Goal: Transaction & Acquisition: Purchase product/service

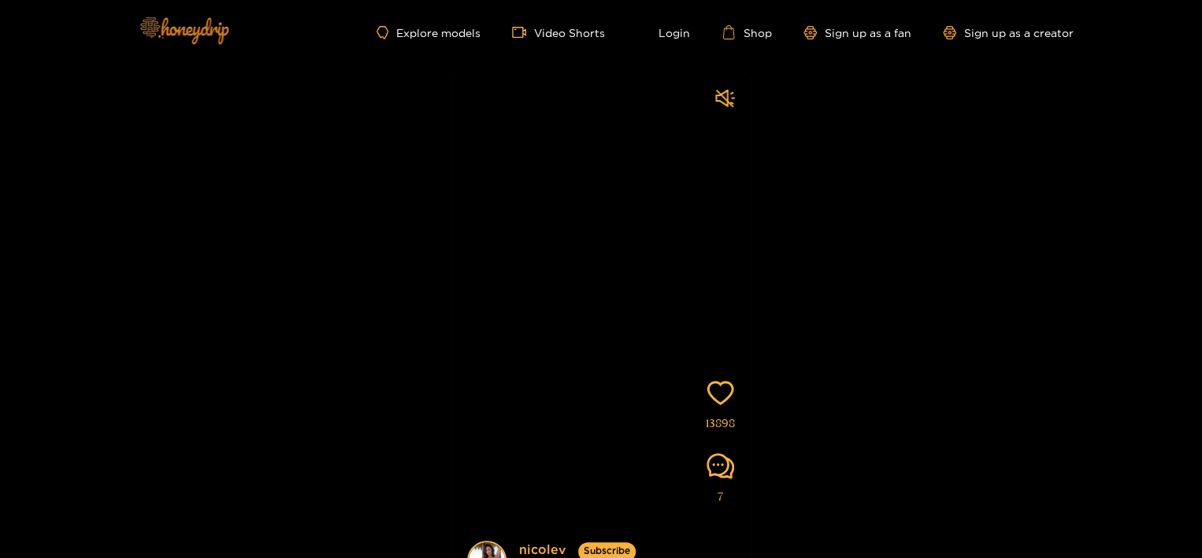
click at [180, 32] on img at bounding box center [183, 30] width 110 height 66
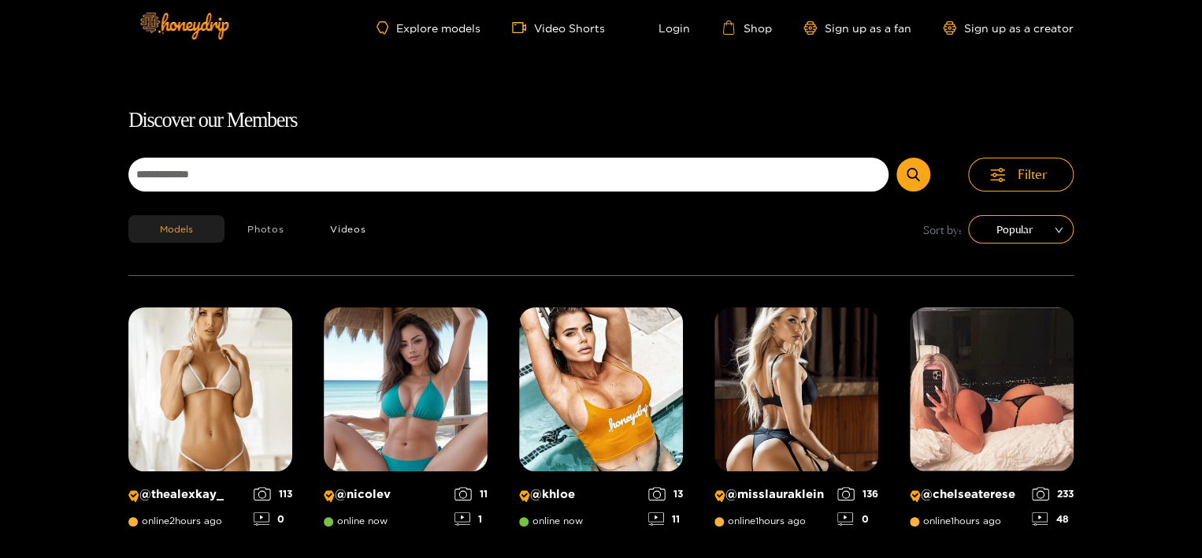
scroll to position [101, 0]
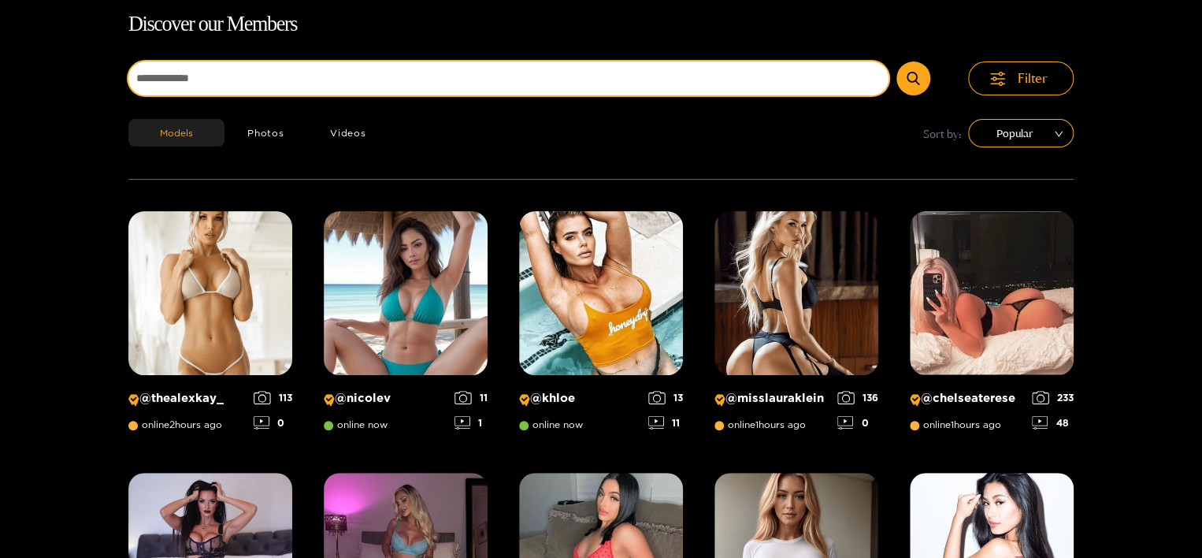
click at [261, 85] on input at bounding box center [508, 78] width 760 height 34
click at [896, 61] on button "submit" at bounding box center [913, 78] width 34 height 34
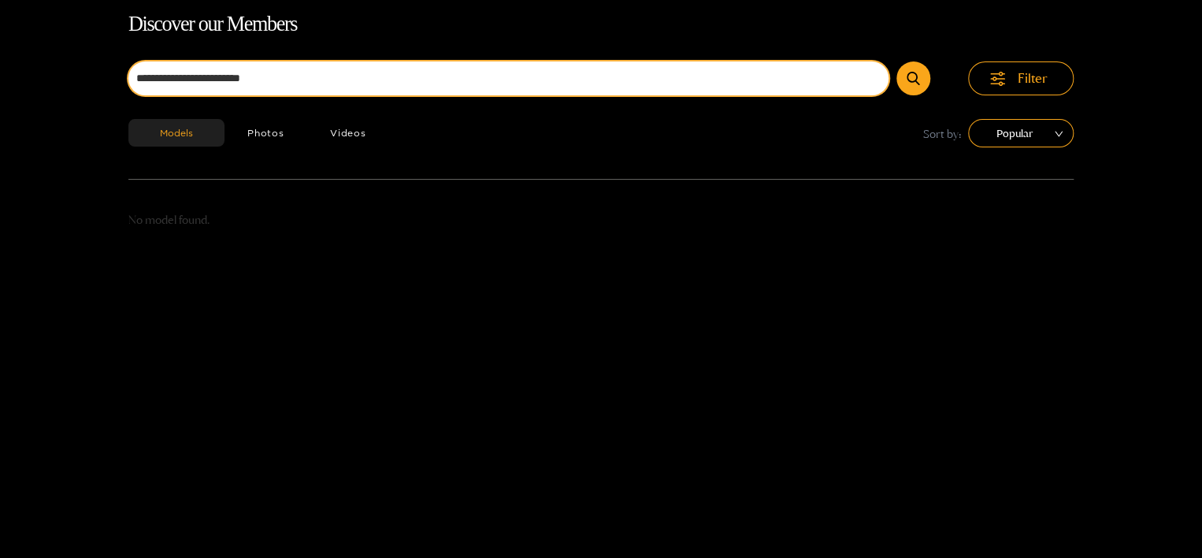
click at [863, 84] on input "**********" at bounding box center [508, 78] width 760 height 34
type input "*"
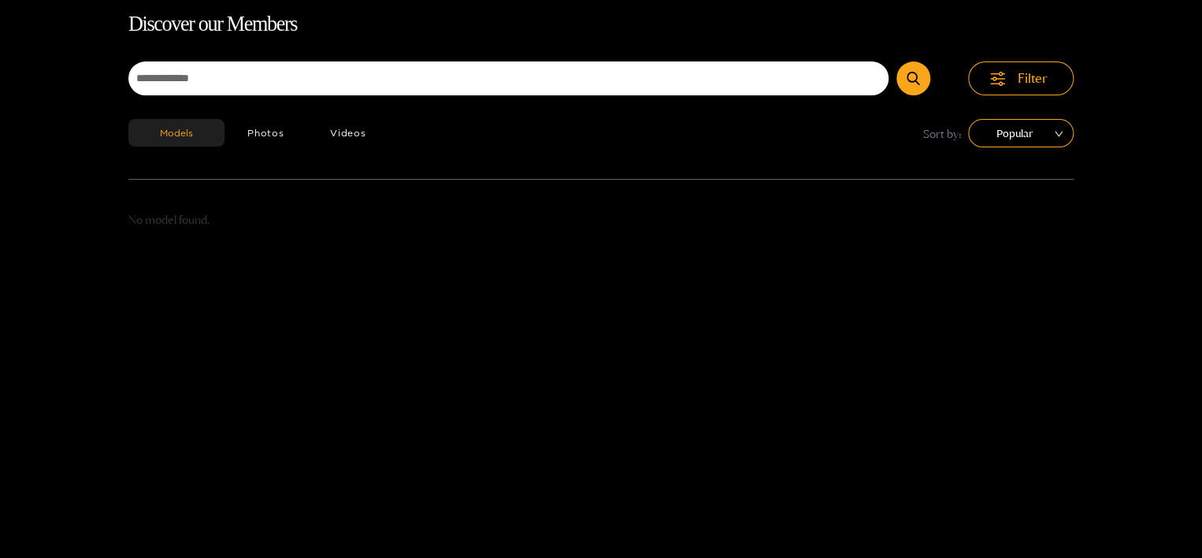
click at [82, 94] on div "Discover our Members Filter Models Photos Videos Sort by: Popular No model foun…" at bounding box center [601, 287] width 1202 height 558
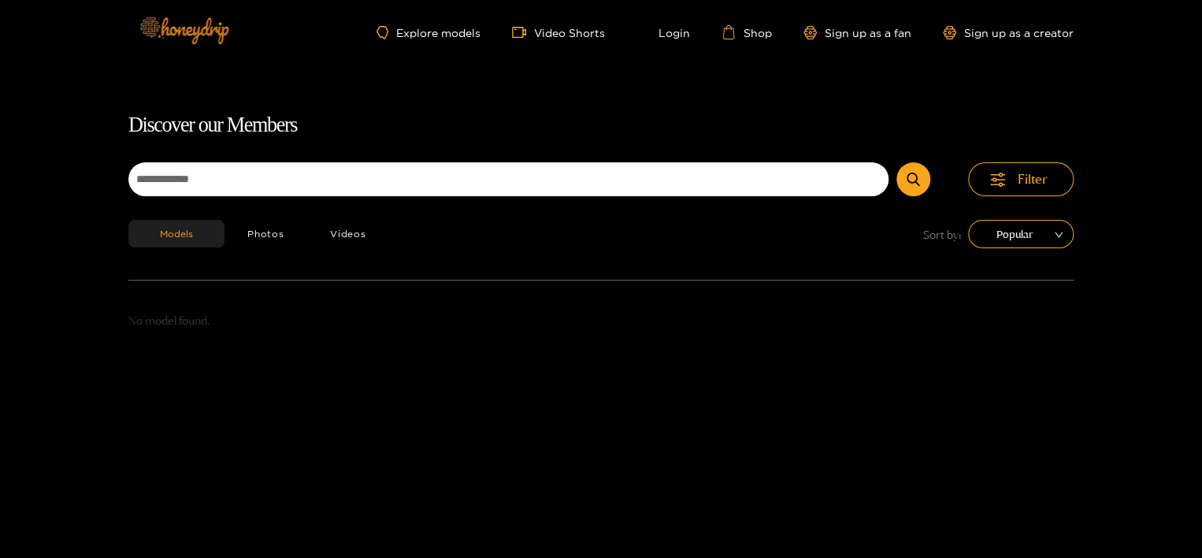
click at [212, 40] on img at bounding box center [183, 30] width 110 height 66
click at [199, 20] on img at bounding box center [183, 30] width 110 height 66
click at [570, 32] on link "Video Shorts" at bounding box center [558, 32] width 93 height 14
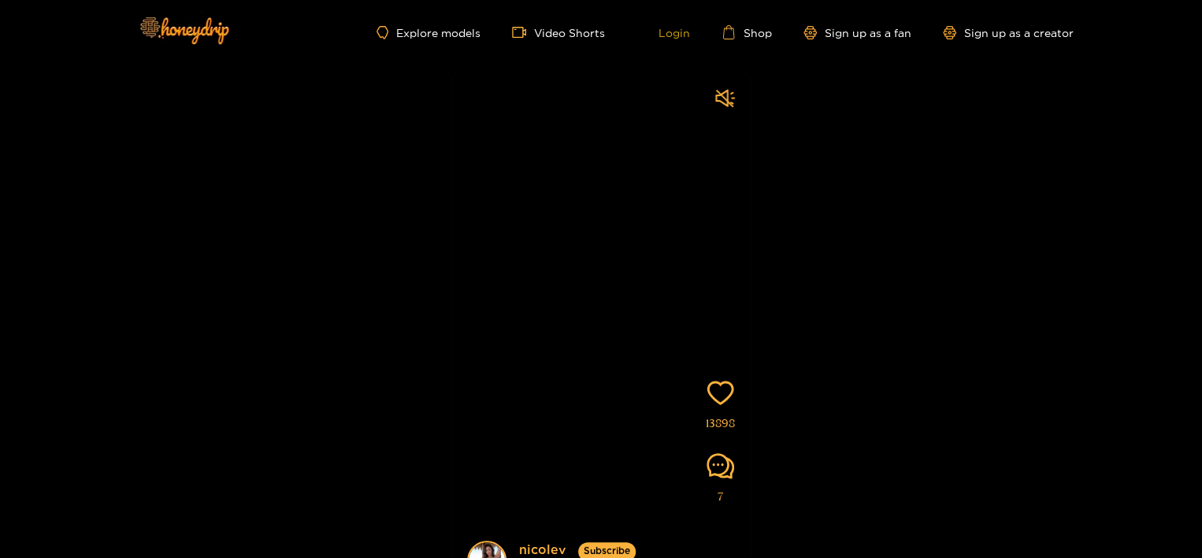
click at [674, 36] on link "Login" at bounding box center [663, 32] width 54 height 14
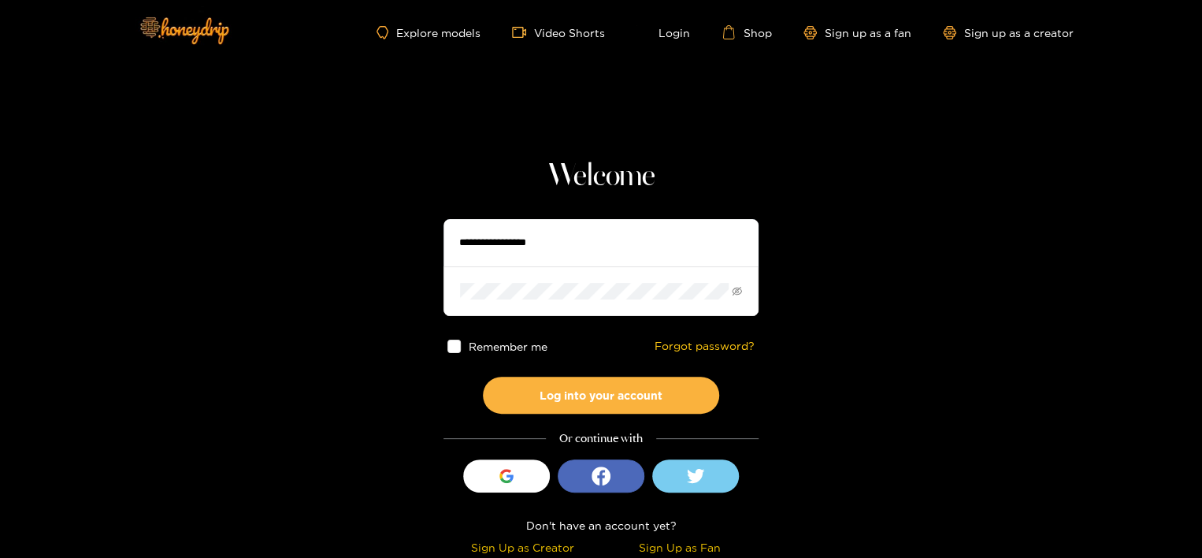
click at [542, 235] on input "text" at bounding box center [600, 242] width 315 height 47
type input "**********"
drag, startPoint x: 536, startPoint y: 299, endPoint x: 254, endPoint y: 294, distance: 281.3
click at [254, 294] on section "**********" at bounding box center [601, 280] width 1202 height 560
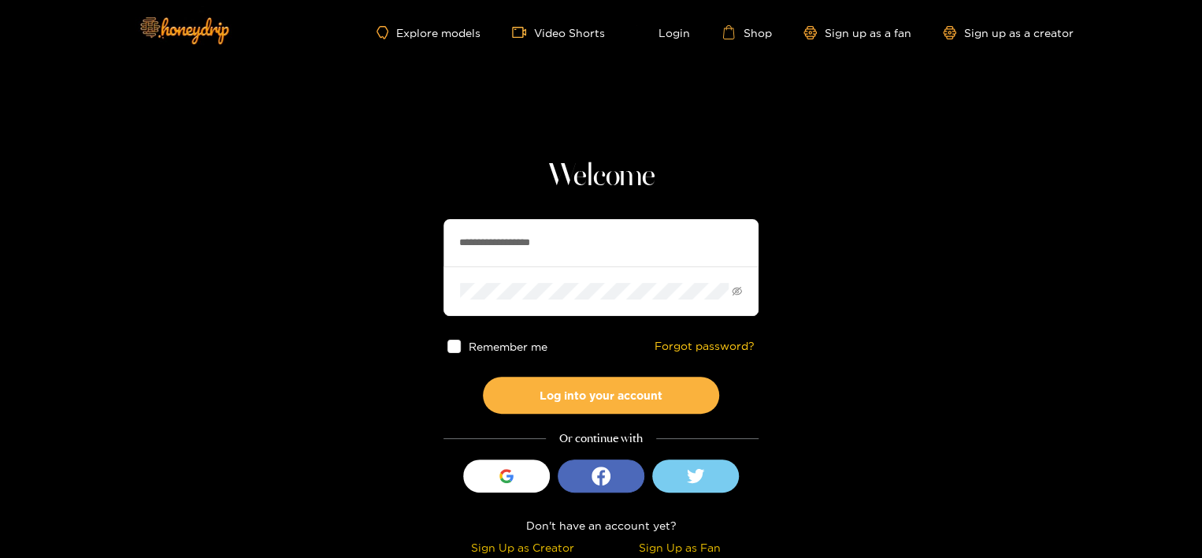
scroll to position [2, 0]
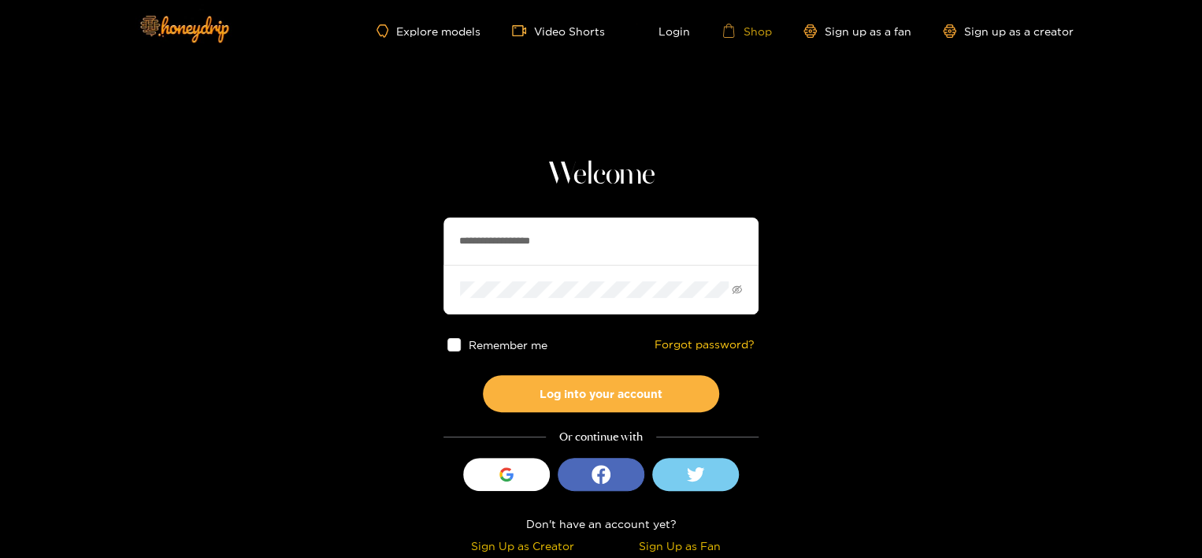
click at [756, 28] on link "Shop" at bounding box center [747, 31] width 50 height 14
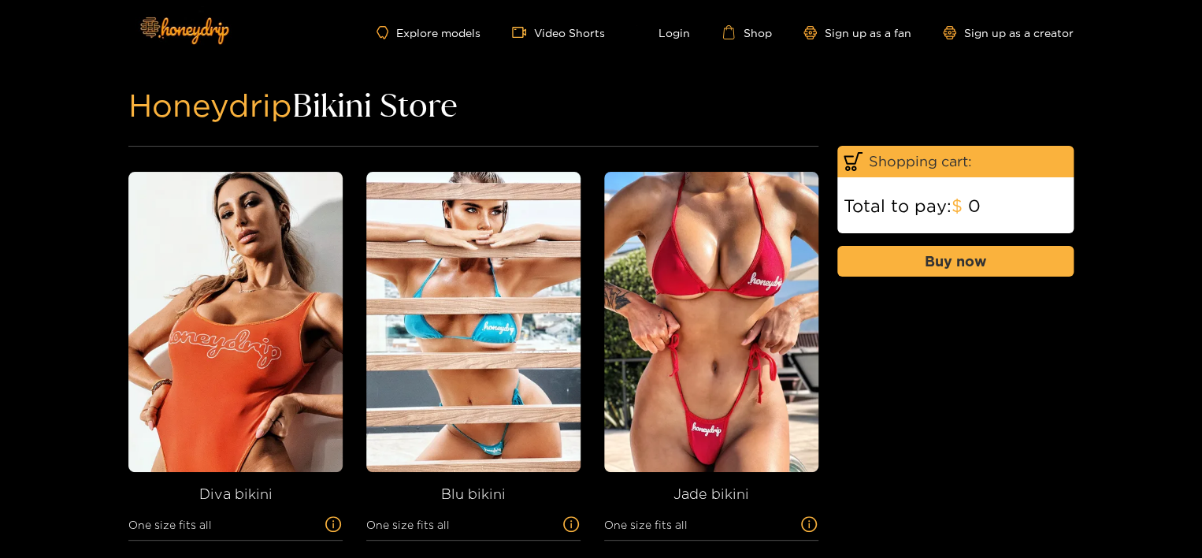
scroll to position [154, 0]
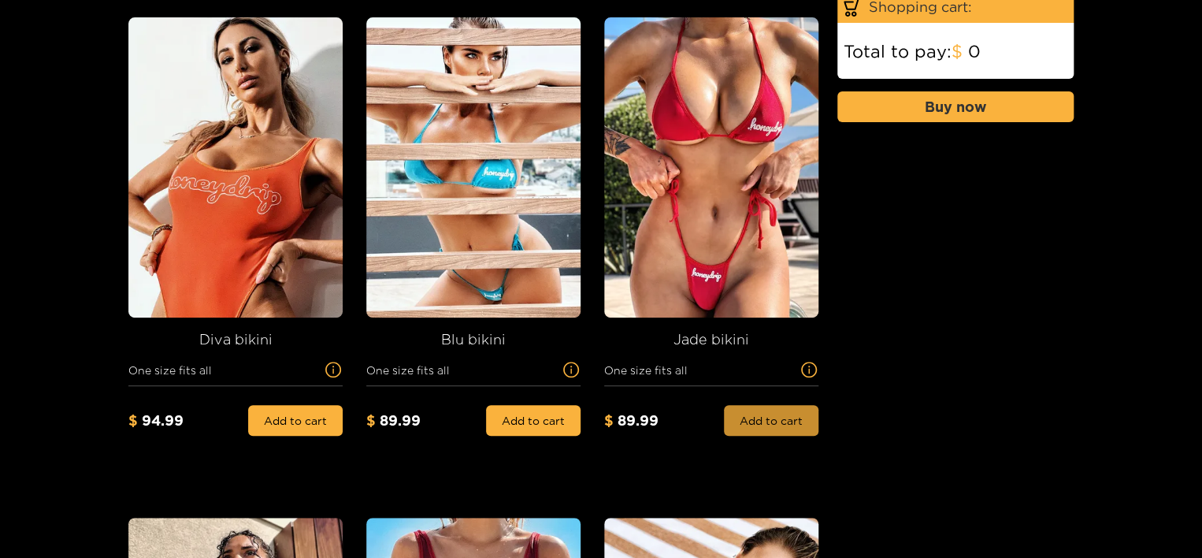
click at [762, 414] on button "Add to cart" at bounding box center [771, 420] width 95 height 31
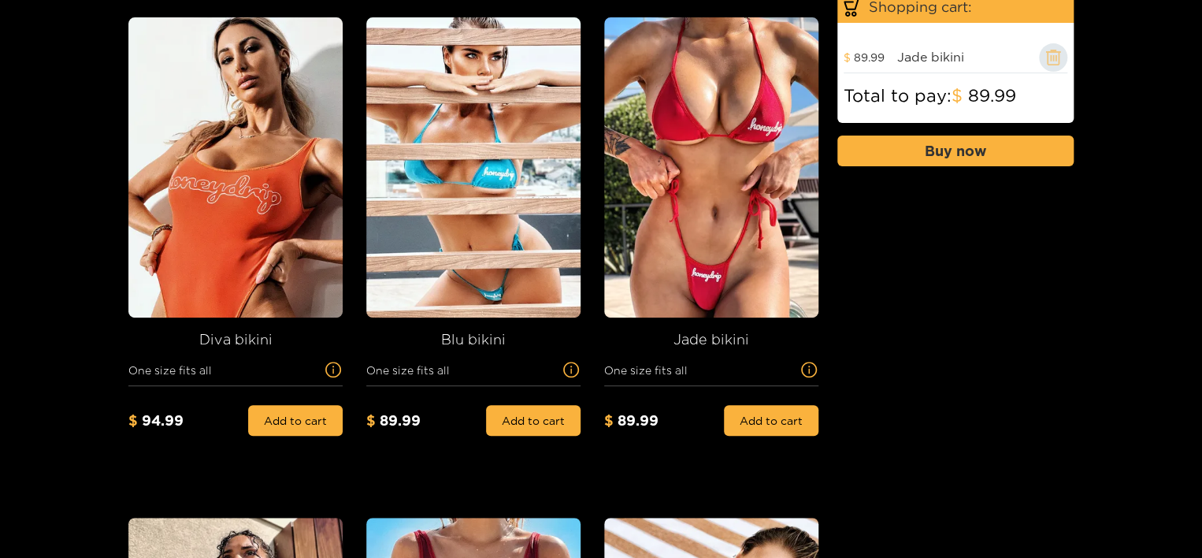
scroll to position [0, 0]
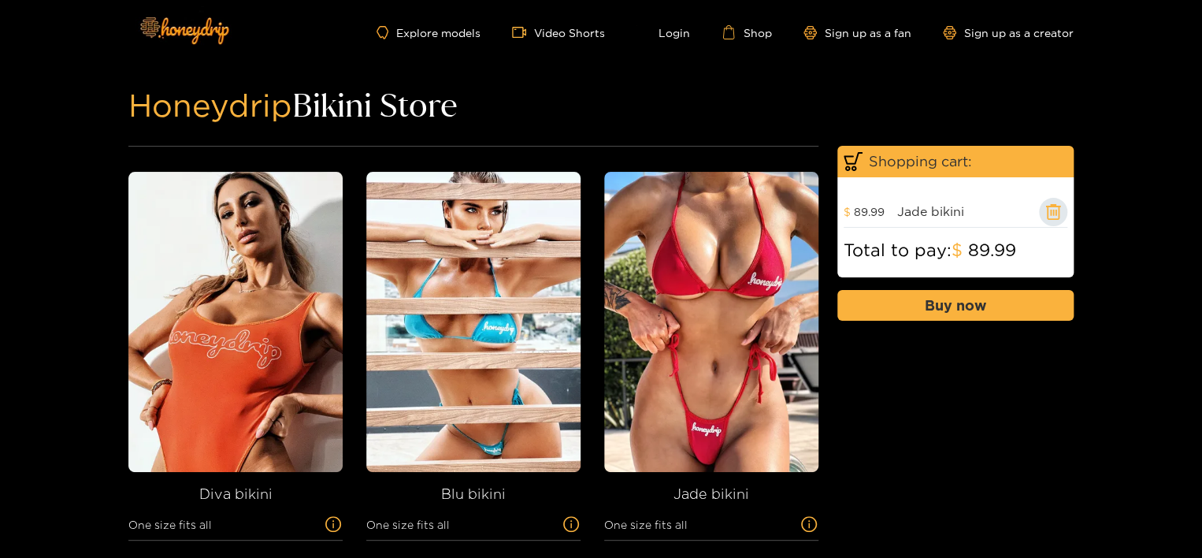
click at [1052, 215] on icon at bounding box center [1053, 212] width 16 height 16
